Goal: Transaction & Acquisition: Purchase product/service

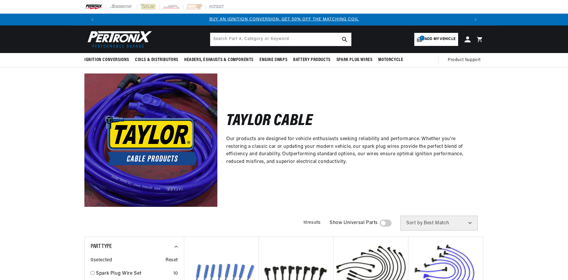
click at [311, 151] on p "Our products are designed for vehicle enthusiasts seeking reliability and perfo…" at bounding box center [350, 150] width 249 height 30
drag, startPoint x: 311, startPoint y: 151, endPoint x: 362, endPoint y: 136, distance: 53.2
click at [315, 151] on p "Our products are designed for vehicle enthusiasts seeking reliability and perfo…" at bounding box center [350, 150] width 249 height 30
click at [386, 132] on div "[PERSON_NAME] Cable Our products are designed for vehicle enthusiasts seeking r…" at bounding box center [351, 139] width 266 height 133
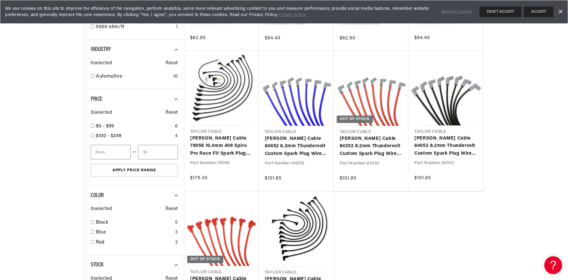
click at [422, 226] on ul "[PERSON_NAME] Cable [PERSON_NAME] Cable 64652 8mm High Energy RC Custom Spark P…" at bounding box center [334, 120] width 300 height 421
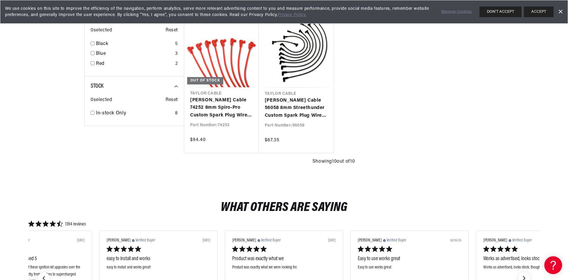
scroll to position [593, 0]
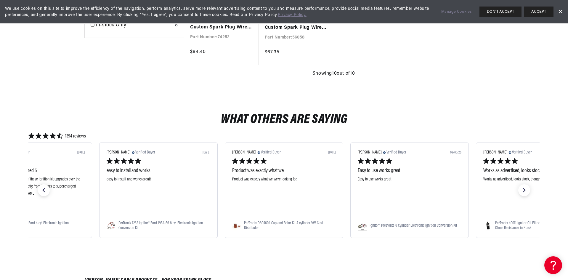
click at [369, 255] on div "What Others Are Saying 1394 reviews [PERSON_NAME] Verified Buyer [DATE]" at bounding box center [284, 175] width 568 height 174
click at [408, 248] on div "What Others Are Saying 1394 reviews [PERSON_NAME] Verified Buyer [DATE]" at bounding box center [284, 175] width 568 height 174
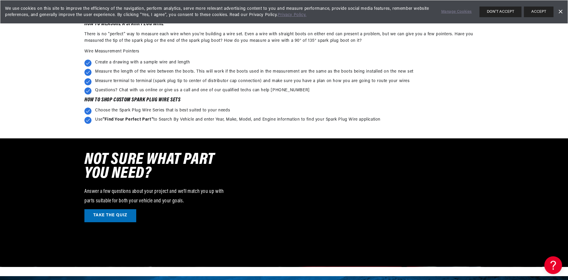
scroll to position [0, 0]
click at [255, 117] on li "Use "Find Your Perfect Part" to Search By Vehicle and enter Year, Make, Model, …" at bounding box center [284, 119] width 400 height 7
click at [313, 121] on li "Use "Find Your Perfect Part" to Search By Vehicle and enter Year, Make, Model, …" at bounding box center [284, 119] width 400 height 7
click at [339, 121] on li "Use "Find Your Perfect Part" to Search By Vehicle and enter Year, Make, Model, …" at bounding box center [284, 119] width 400 height 7
